Goal: Leave review/rating: Leave review/rating

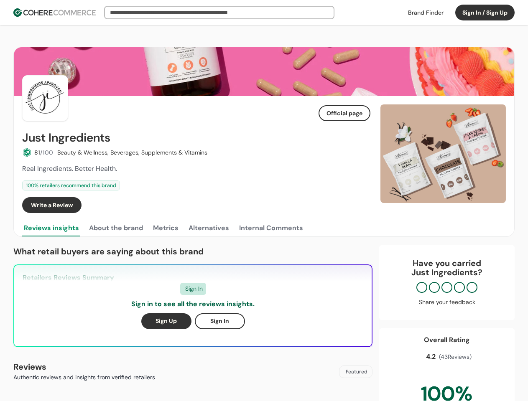
click at [264, 201] on div "Write a Review" at bounding box center [196, 205] width 348 height 16
click at [485, 13] on button "Sign In / Sign Up" at bounding box center [484, 13] width 59 height 16
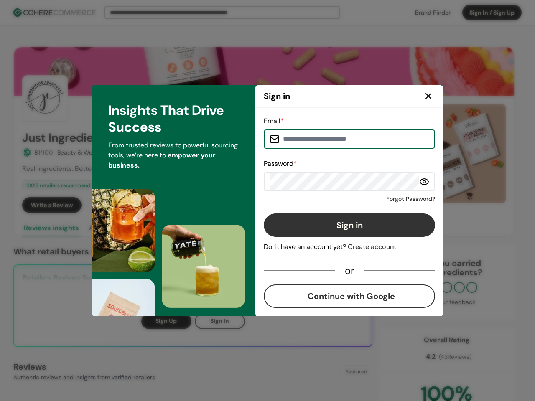
click at [344, 205] on div "Email * Password * Forgot Password? Sign in Don't have an account yet? Create a…" at bounding box center [349, 212] width 171 height 192
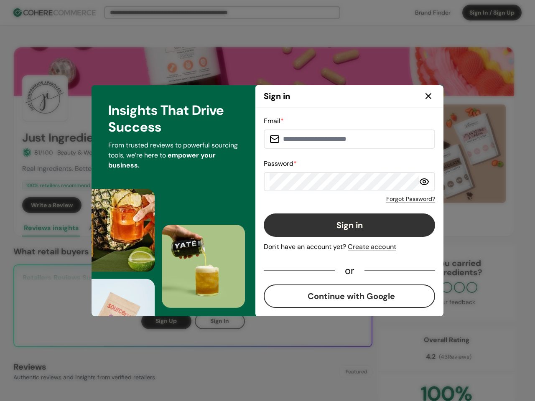
click at [363, 205] on div "Email * Password * Forgot Password? Sign in Don't have an account yet? Create a…" at bounding box center [349, 212] width 171 height 192
click at [443, 154] on div "Email * Password * Forgot Password? Sign in Don't have an account yet? Create a…" at bounding box center [349, 212] width 188 height 208
click at [115, 228] on div "Insights That Drive Success From trusted reviews to powerful sourcing tools, we…" at bounding box center [173, 200] width 164 height 231
click at [165, 228] on div "Insights That Drive Success From trusted reviews to powerful sourcing tools, we…" at bounding box center [173, 200] width 164 height 231
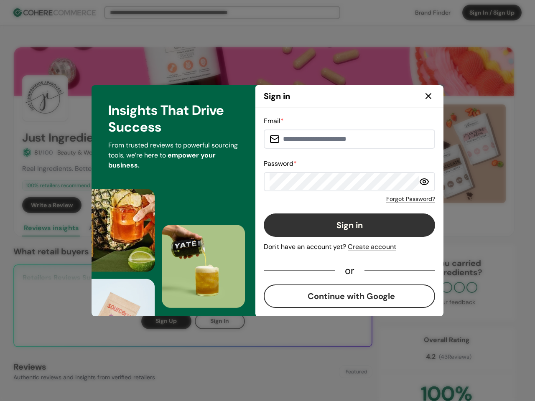
click at [208, 228] on div "Insights That Drive Success From trusted reviews to powerful sourcing tools, we…" at bounding box center [173, 200] width 164 height 231
